Goal: Obtain resource: Obtain resource

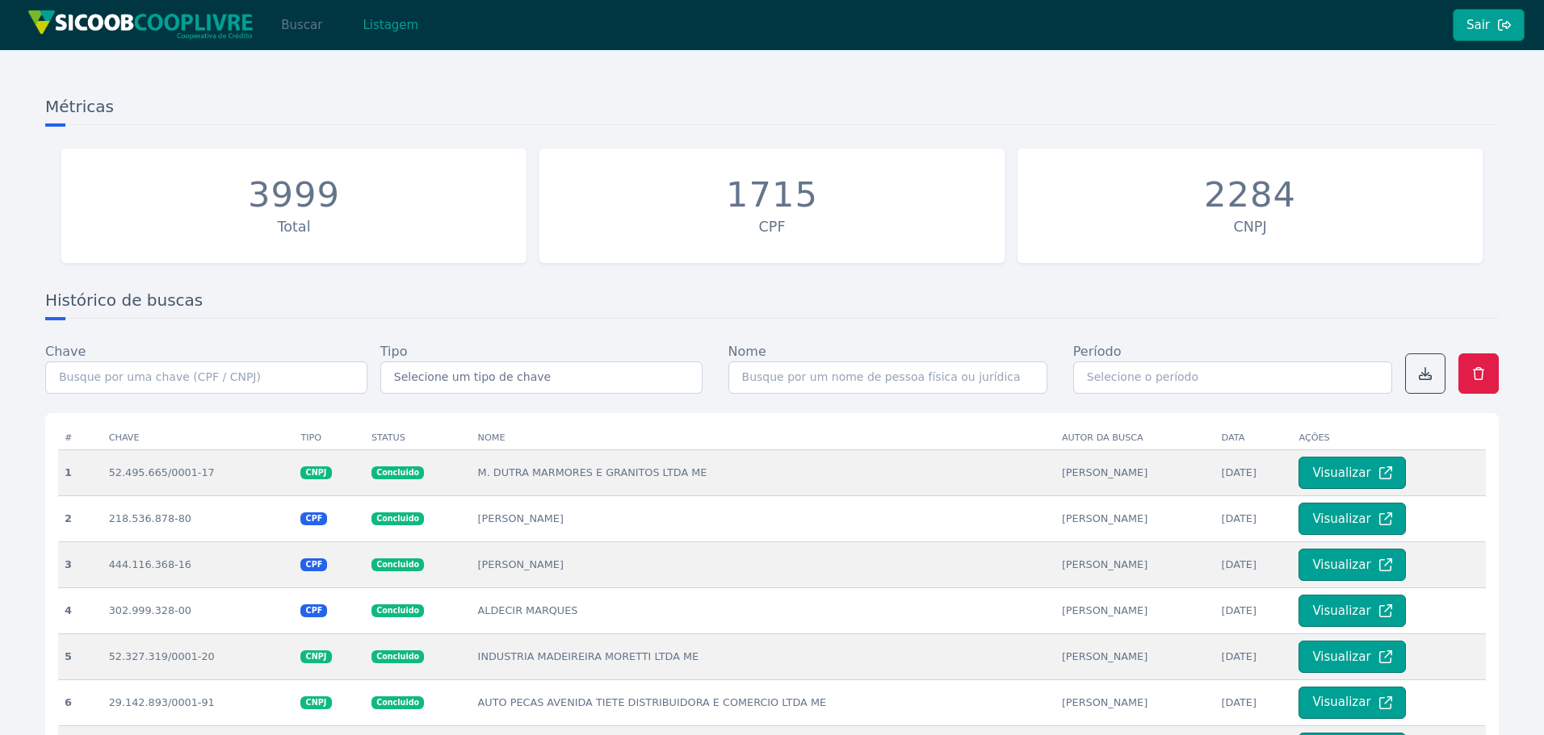
click at [314, 31] on button "Buscar" at bounding box center [301, 25] width 69 height 32
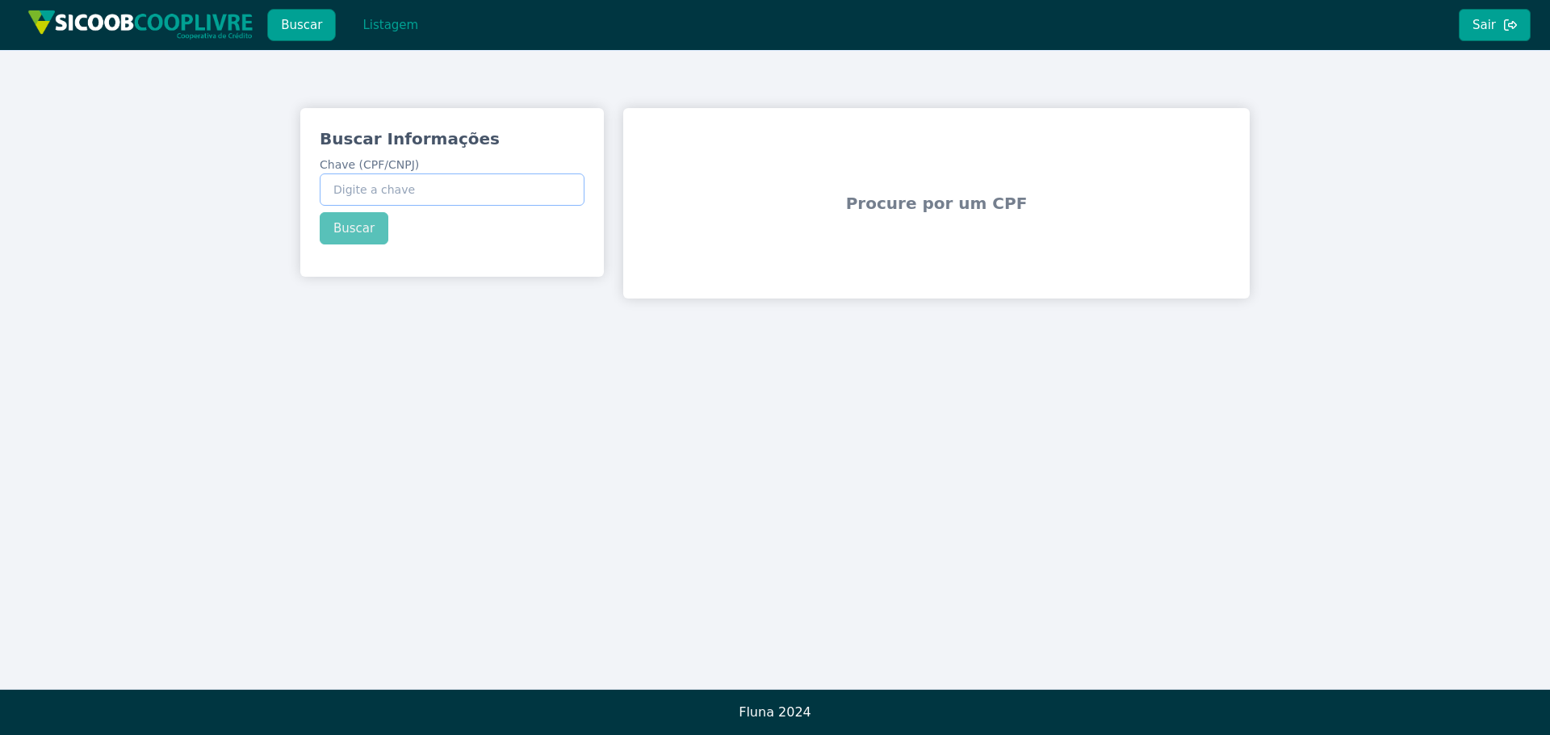
click at [467, 193] on input "Chave (CPF/CNPJ)" at bounding box center [452, 190] width 265 height 32
paste input "08.431.661/0001-83"
type input "08.431.661/0001-83"
click at [336, 234] on div "Buscar Informações Chave (CPF/CNPJ) 08.431.661/0001-83 Buscar" at bounding box center [452, 186] width 304 height 156
click at [336, 232] on button "Buscar" at bounding box center [354, 228] width 69 height 32
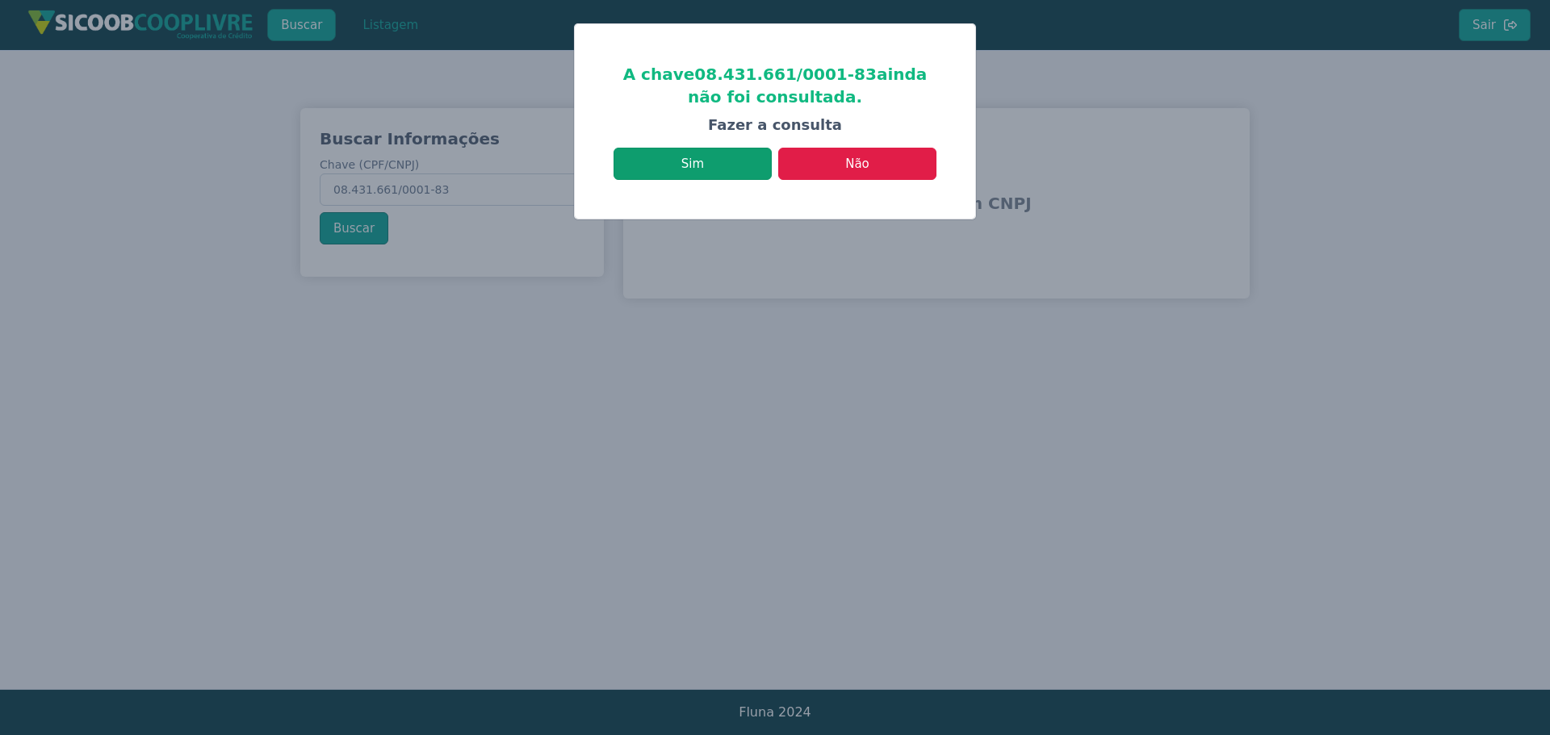
drag, startPoint x: 698, startPoint y: 182, endPoint x: 694, endPoint y: 175, distance: 8.3
click at [697, 179] on div "A chave 08.431.661/0001-83 ainda não foi consultada. Fazer a consulta Sim Não" at bounding box center [775, 121] width 400 height 195
click at [689, 161] on button "Sim" at bounding box center [693, 164] width 158 height 32
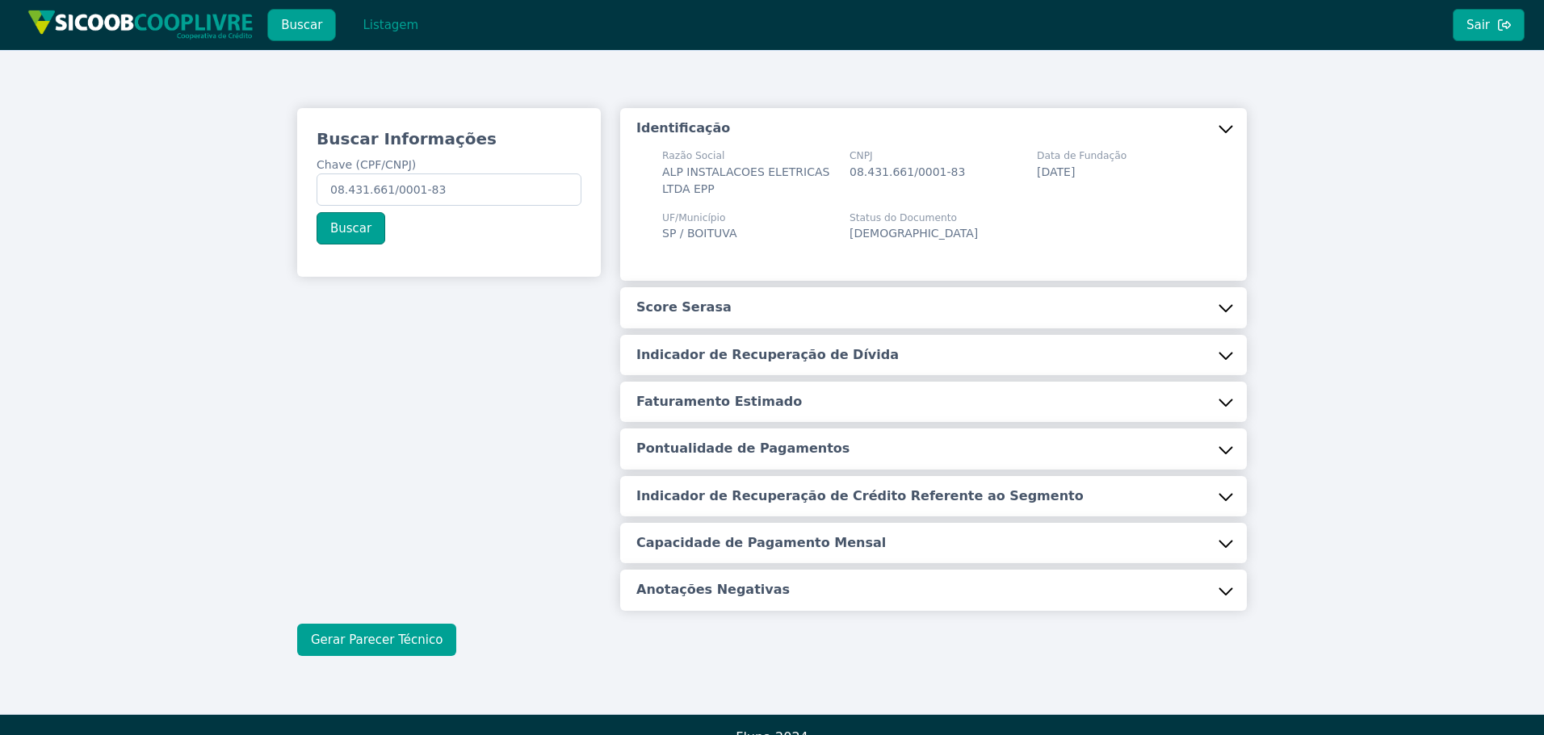
click at [429, 636] on button "Gerar Parecer Técnico" at bounding box center [376, 640] width 159 height 32
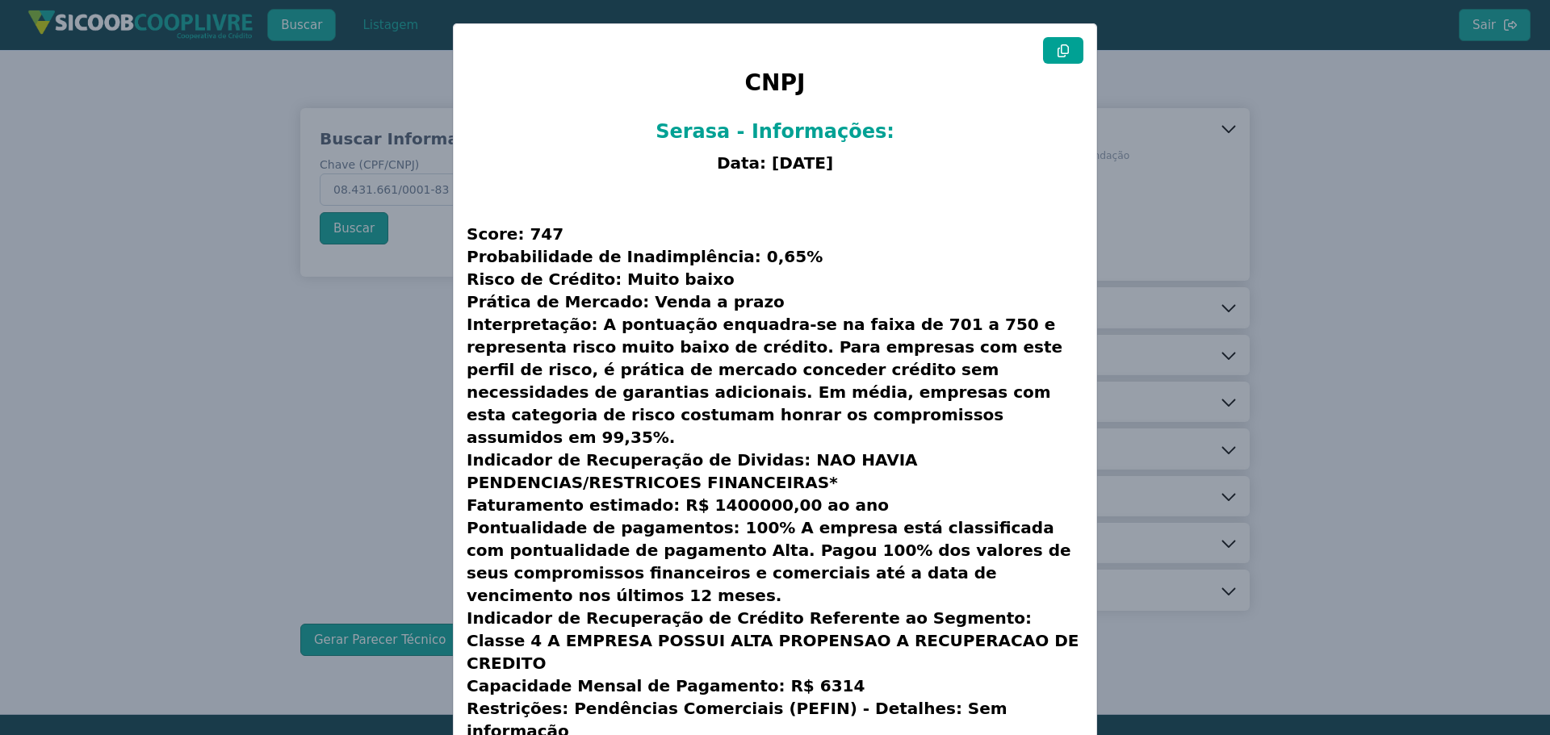
click at [1063, 58] on button at bounding box center [1063, 50] width 40 height 27
click at [1234, 77] on modal-container "CNPJ Serasa - Informações: Data: [DATE] Score: 747 Probabilidade de Inadimplênc…" at bounding box center [775, 367] width 1550 height 735
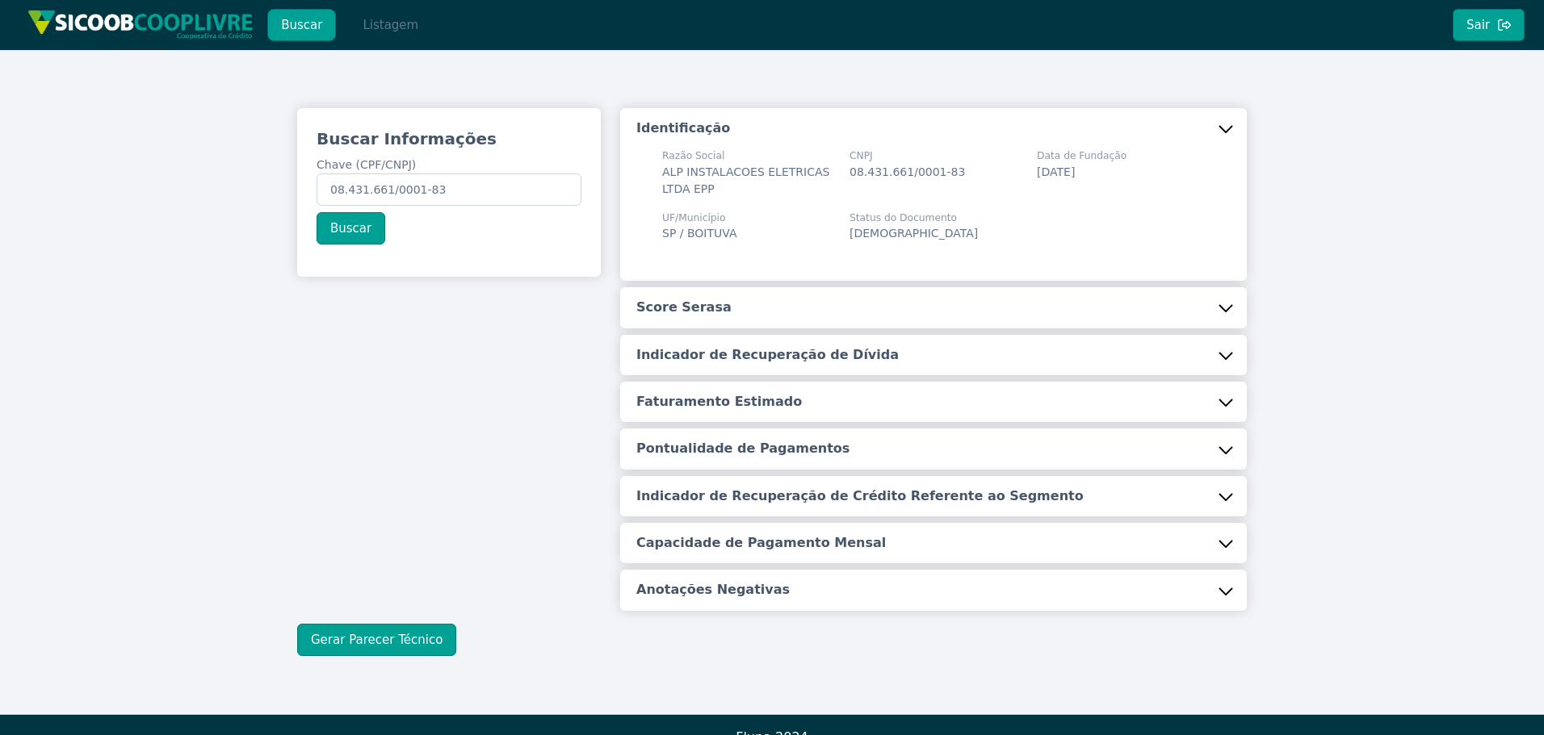
click at [362, 27] on button "Listagem" at bounding box center [390, 25] width 83 height 32
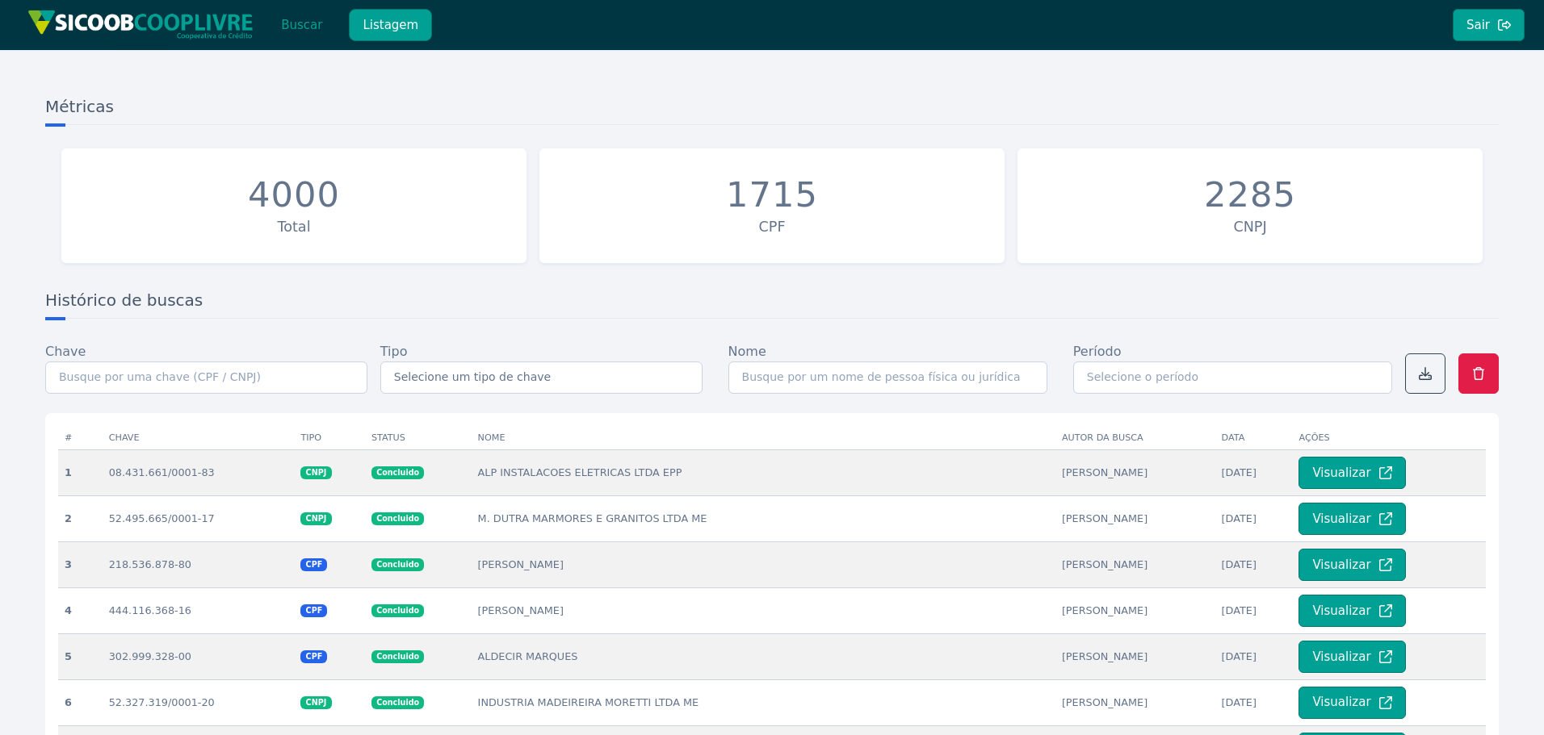
click at [307, 32] on button "Buscar" at bounding box center [301, 25] width 69 height 32
